Goal: Task Accomplishment & Management: Use online tool/utility

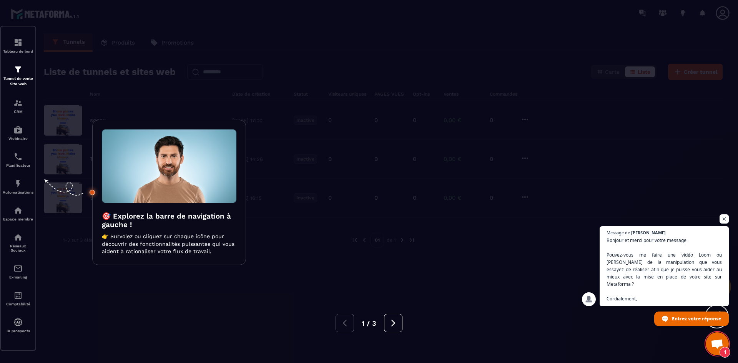
click at [404, 242] on div at bounding box center [369, 181] width 738 height 363
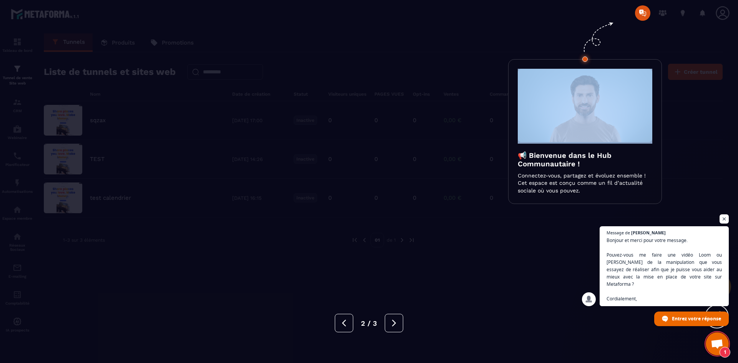
click at [404, 242] on div at bounding box center [369, 181] width 738 height 363
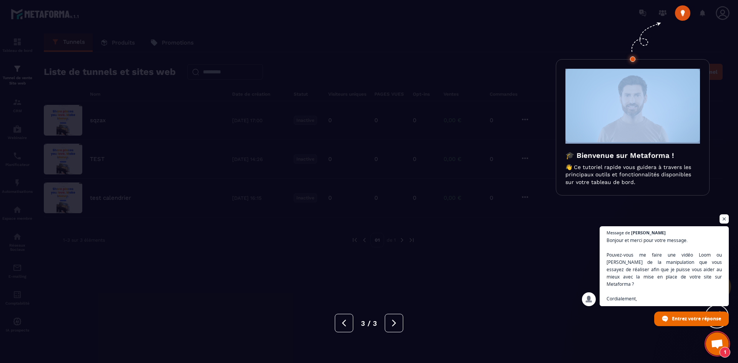
click at [404, 242] on div at bounding box center [369, 181] width 738 height 363
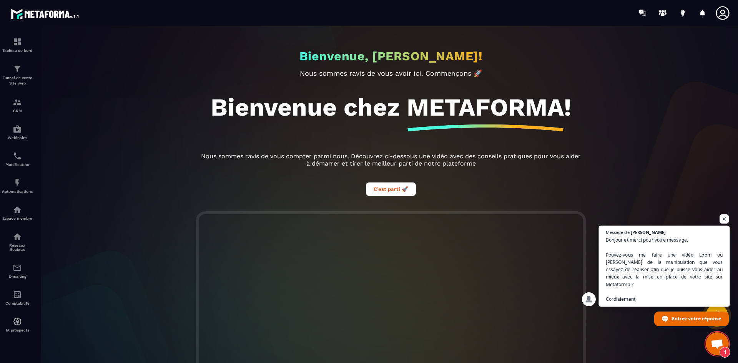
click at [709, 284] on span "Bonjour et merci pour votre message. Pouvez-vous me faire une vidéo Loom ou Vim…" at bounding box center [664, 269] width 117 height 67
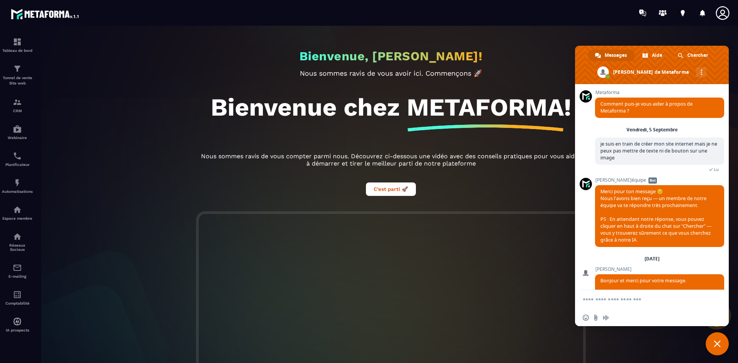
scroll to position [55, 0]
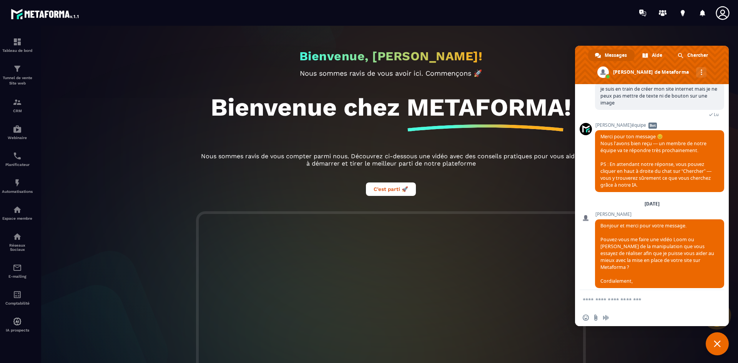
click at [118, 213] on div "Bienvenue, [PERSON_NAME]! Nous sommes ravis de vous avoir ici. Commençons 🚀 Bie…" at bounding box center [391, 195] width 710 height 338
click at [18, 72] on img at bounding box center [17, 68] width 9 height 9
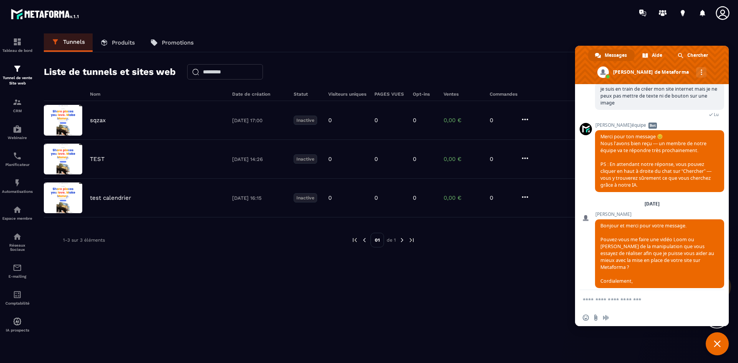
click at [714, 341] on span "Fermer le chat" at bounding box center [717, 344] width 7 height 7
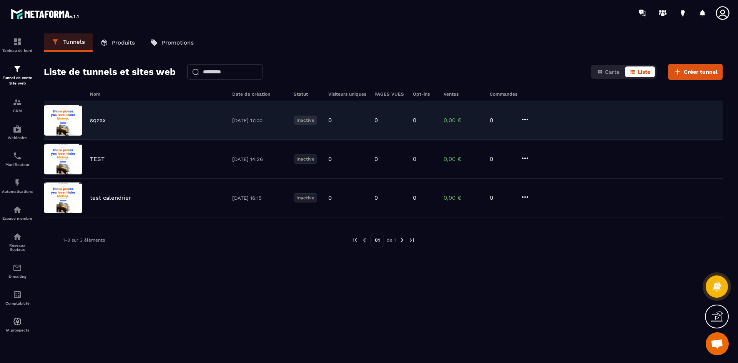
click at [524, 120] on icon at bounding box center [525, 119] width 9 height 9
click at [544, 175] on button "Supprimer" at bounding box center [555, 177] width 62 height 14
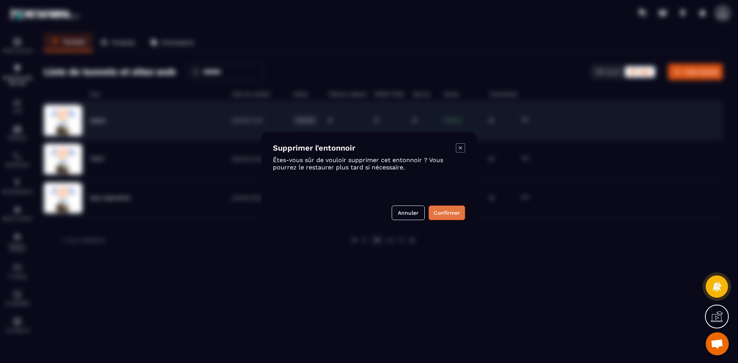
click at [444, 215] on button "Confirmer" at bounding box center [447, 213] width 37 height 15
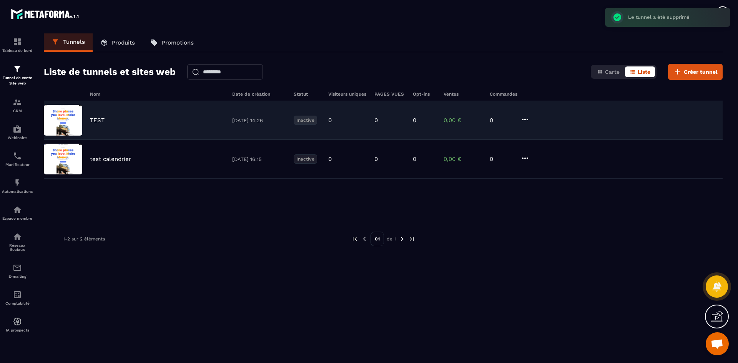
click at [179, 120] on div "TEST" at bounding box center [157, 120] width 135 height 7
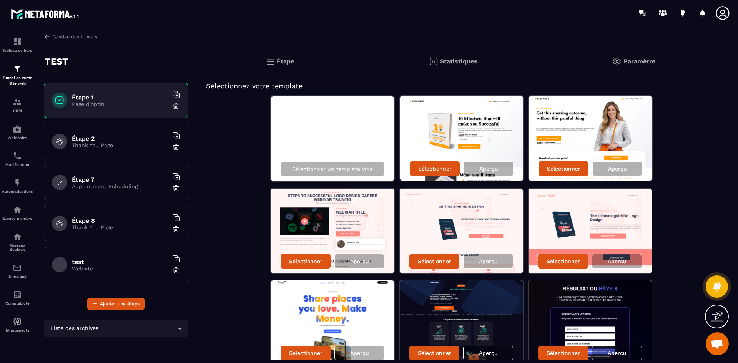
click at [122, 270] on p "Website" at bounding box center [120, 269] width 96 height 6
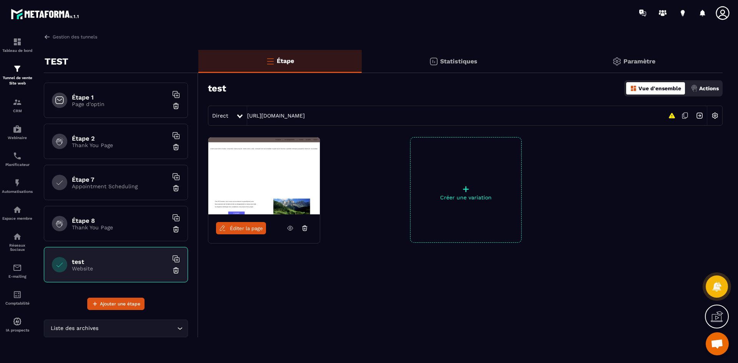
click at [280, 185] on img at bounding box center [263, 176] width 111 height 77
click at [237, 229] on span "Éditer la page" at bounding box center [246, 229] width 33 height 6
